Goal: Transaction & Acquisition: Book appointment/travel/reservation

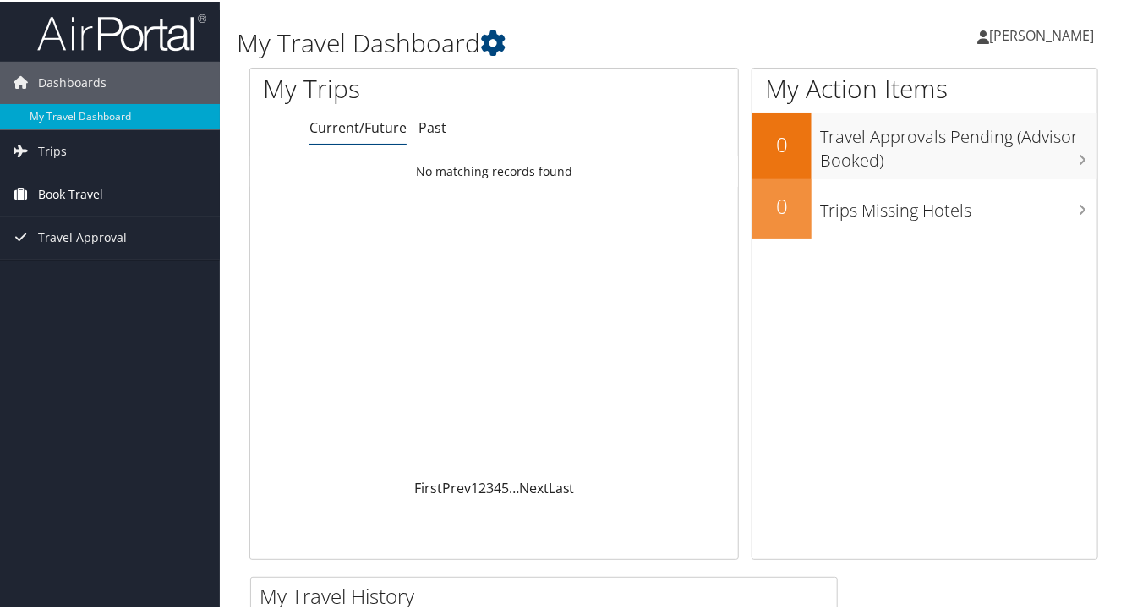
click at [99, 197] on span "Book Travel" at bounding box center [70, 193] width 65 height 42
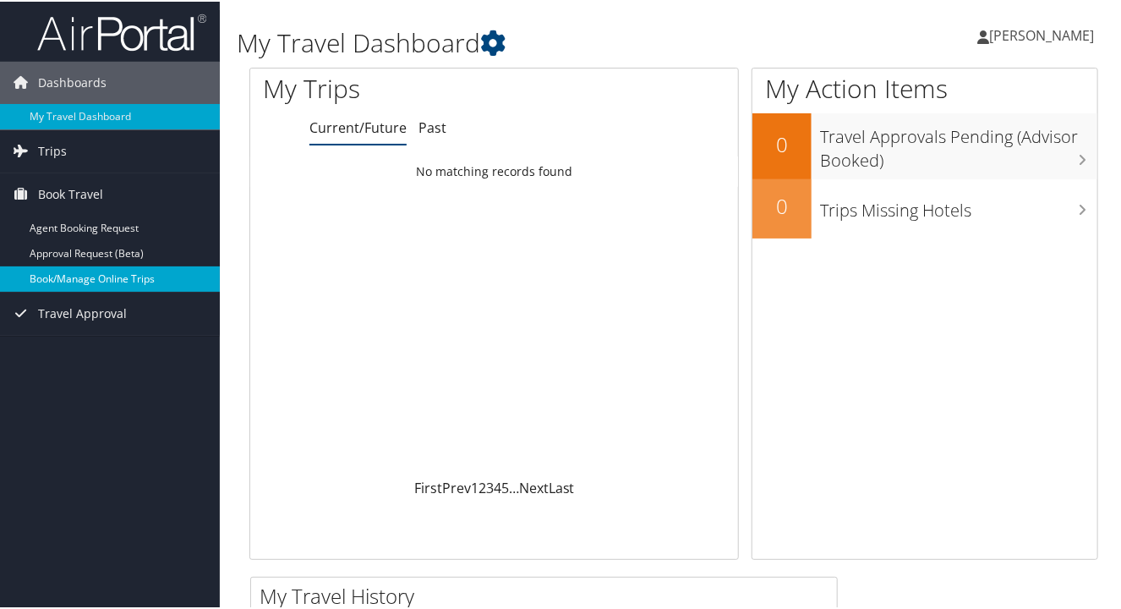
click at [113, 271] on link "Book/Manage Online Trips" at bounding box center [110, 277] width 220 height 25
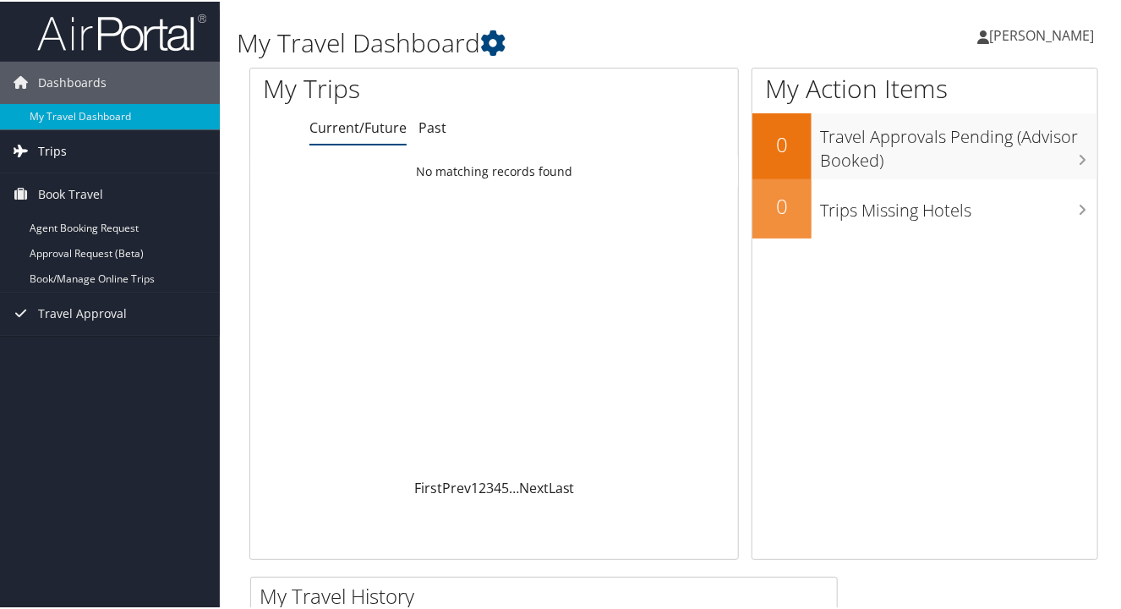
click at [68, 150] on link "Trips" at bounding box center [110, 149] width 220 height 42
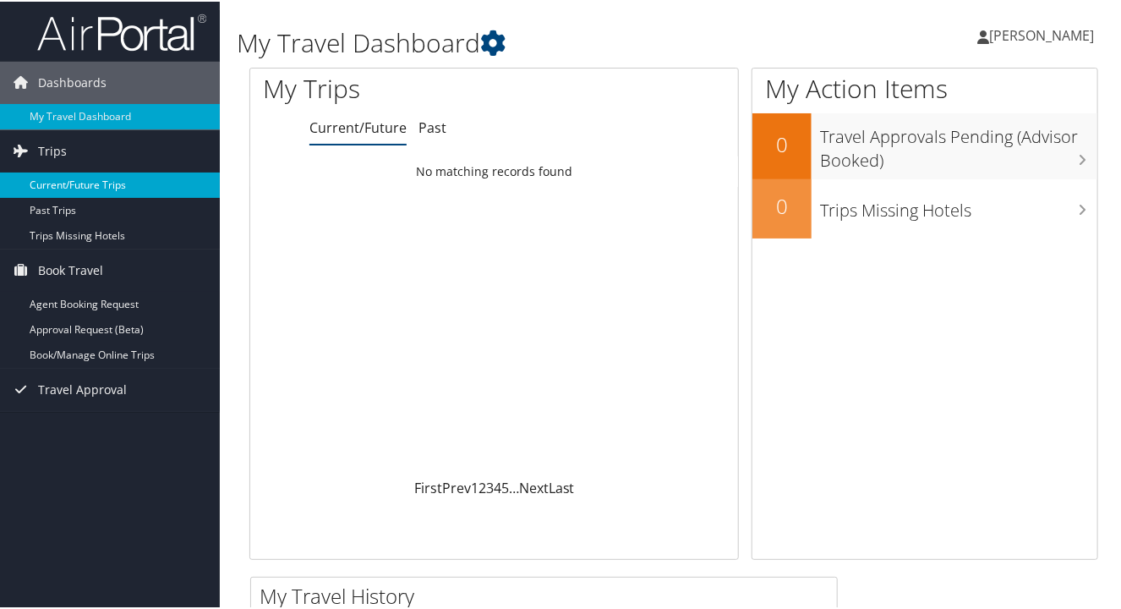
click at [74, 185] on link "Current/Future Trips" at bounding box center [110, 183] width 220 height 25
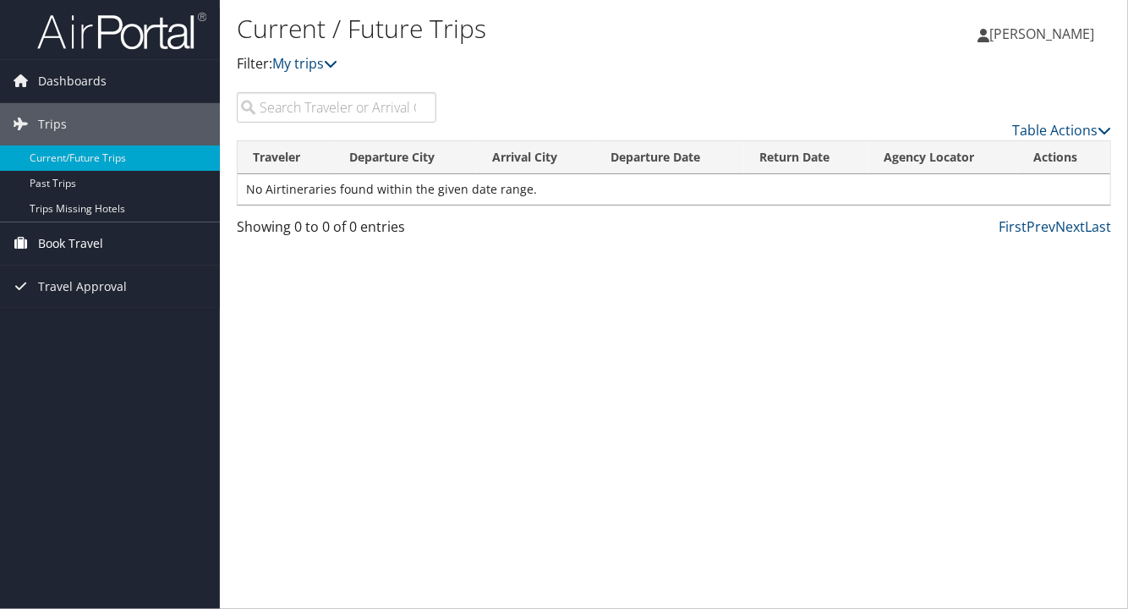
click at [55, 244] on span "Book Travel" at bounding box center [70, 243] width 65 height 42
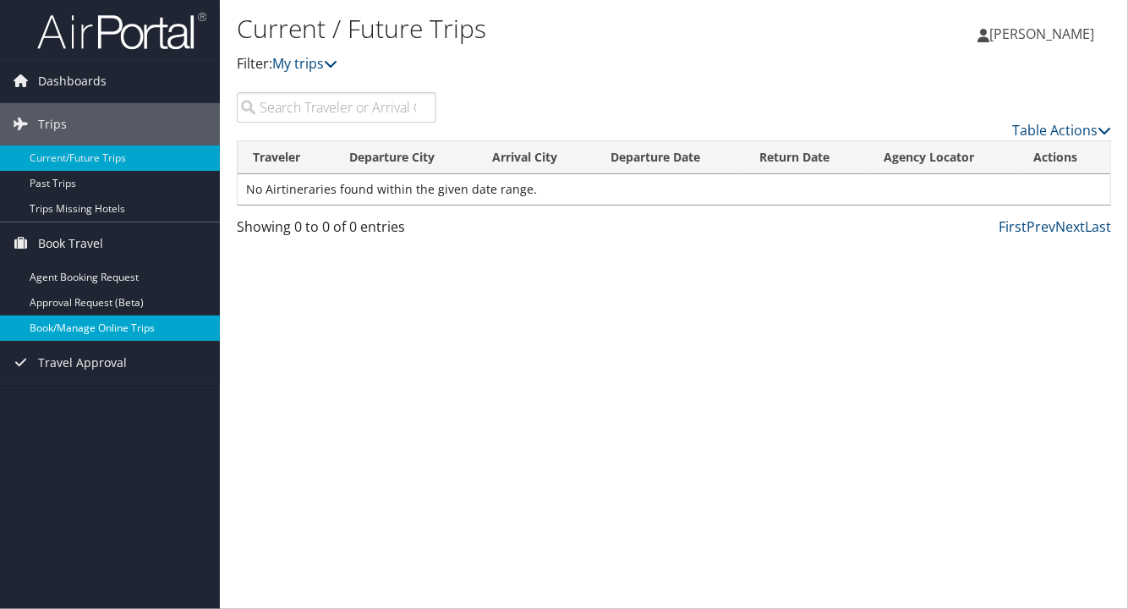
click at [78, 330] on link "Book/Manage Online Trips" at bounding box center [110, 327] width 220 height 25
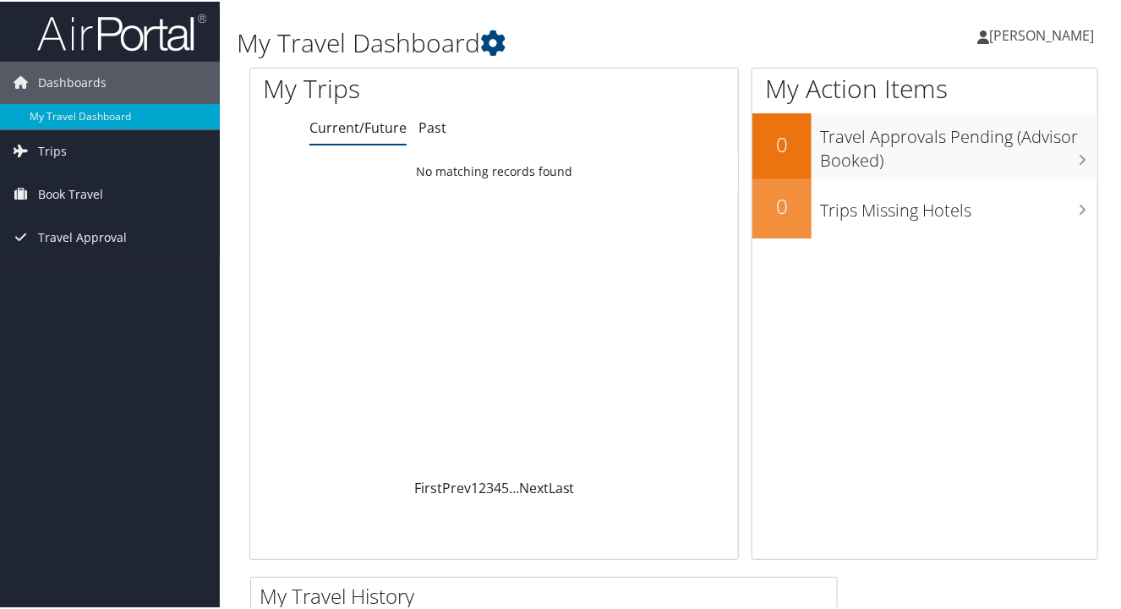
click at [1055, 35] on span "[PERSON_NAME]" at bounding box center [1041, 34] width 105 height 19
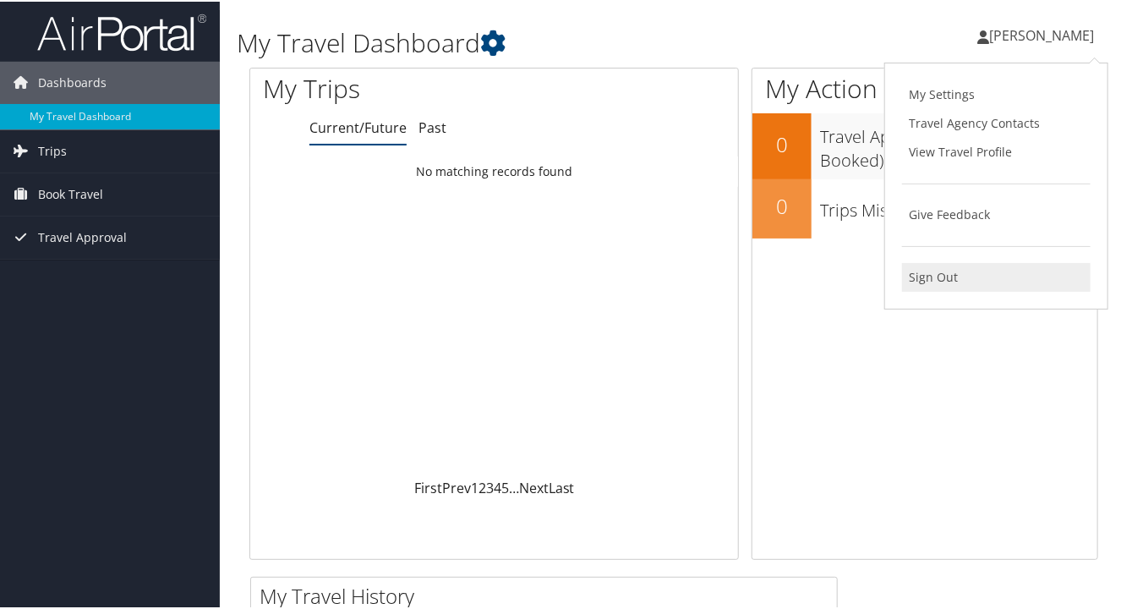
click at [917, 269] on link "Sign Out" at bounding box center [996, 275] width 188 height 29
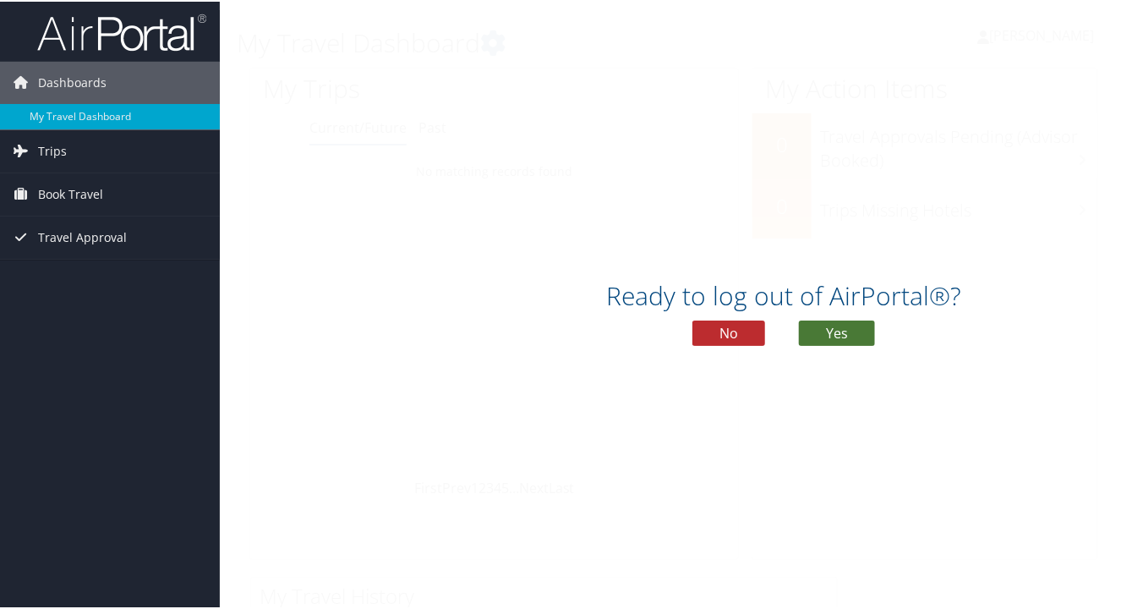
click at [822, 334] on button "Yes" at bounding box center [837, 331] width 76 height 25
